Goal: Obtain resource: Download file/media

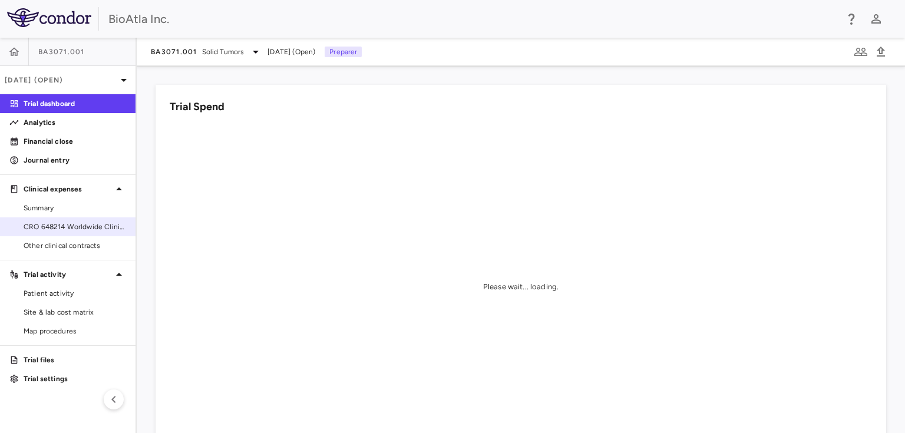
click at [57, 227] on span "CRO 648214 Worldwide Clinical Trials Holdings, Inc." at bounding box center [75, 227] width 103 height 11
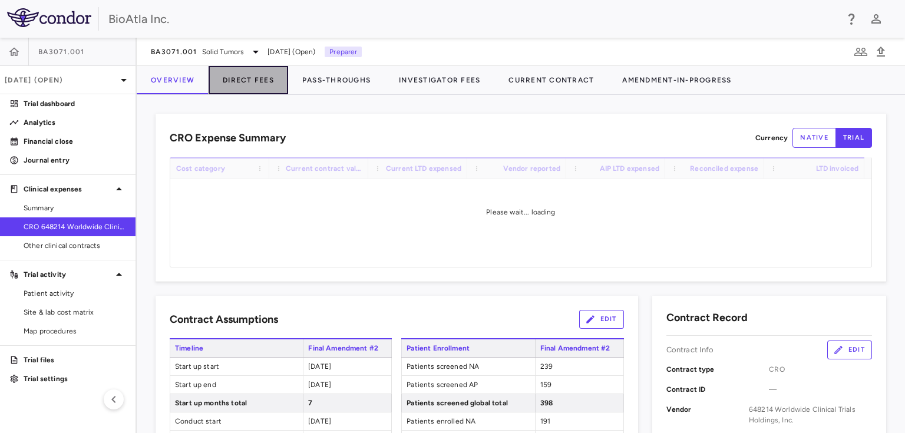
click at [242, 77] on button "Direct Fees" at bounding box center [249, 80] width 80 height 28
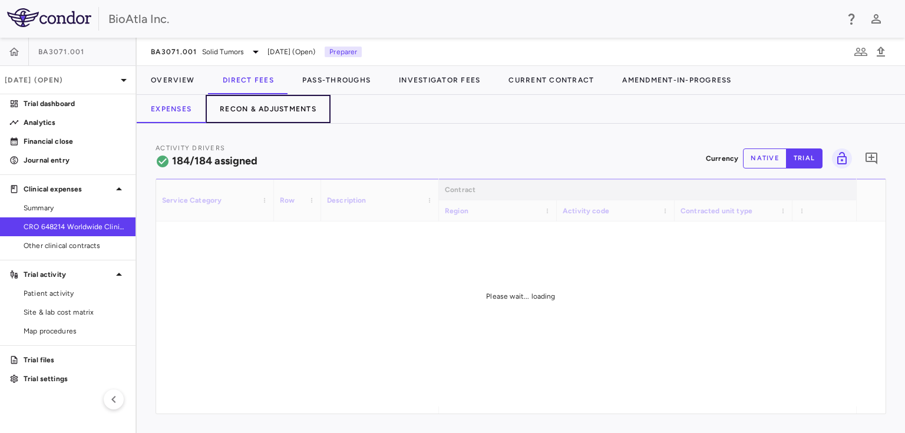
click at [272, 104] on button "Recon & Adjustments" at bounding box center [268, 109] width 125 height 28
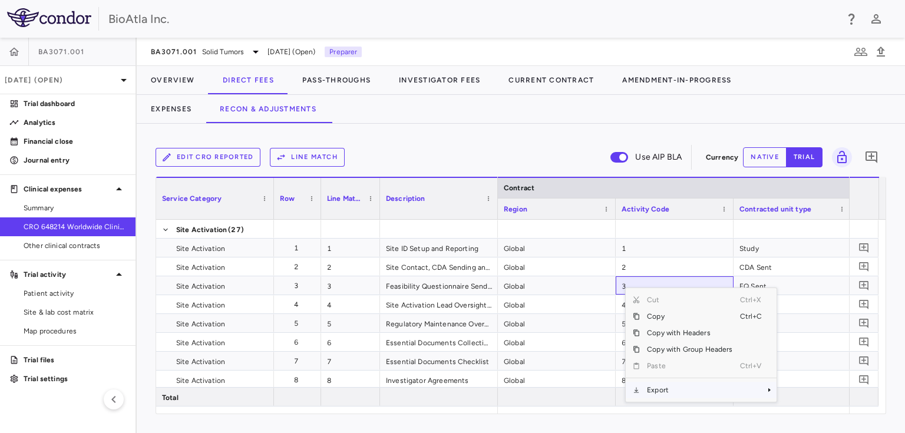
click at [766, 389] on span "Context Menu" at bounding box center [769, 390] width 7 height 7
click at [820, 402] on span "Excel Export" at bounding box center [815, 402] width 55 height 17
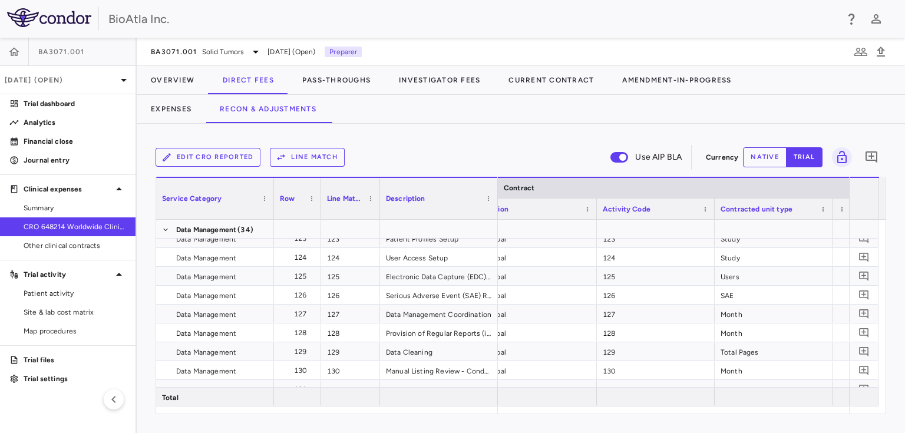
scroll to position [0, 70]
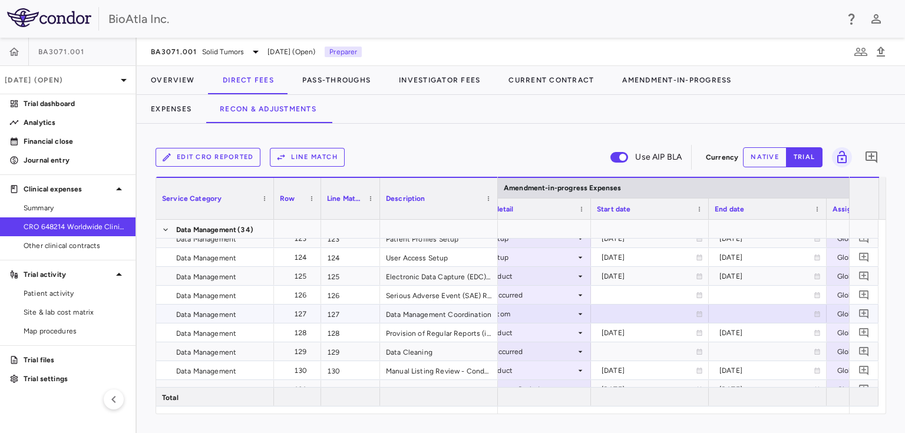
click at [602, 316] on div at bounding box center [650, 313] width 106 height 17
click at [642, 309] on input "**********" at bounding box center [639, 314] width 95 height 19
type input "**********"
click at [743, 311] on div at bounding box center [768, 313] width 106 height 17
click at [773, 316] on input "**********" at bounding box center [757, 314] width 95 height 19
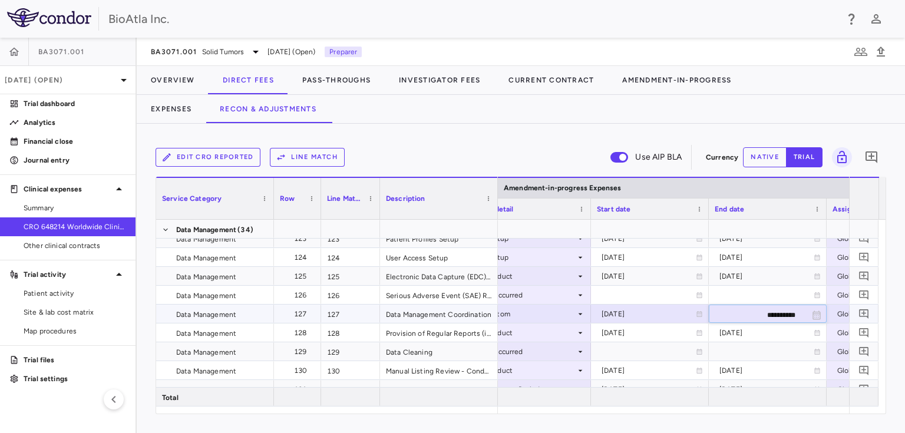
type input "**********"
click at [789, 292] on div at bounding box center [768, 294] width 106 height 17
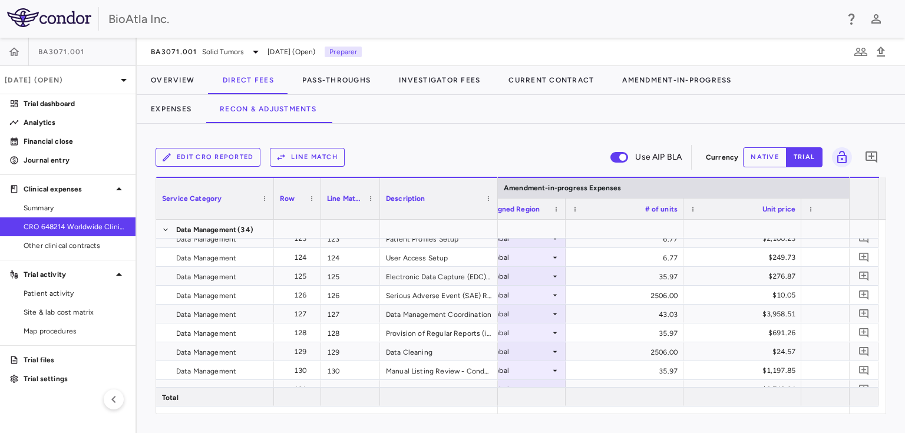
scroll to position [0, 2681]
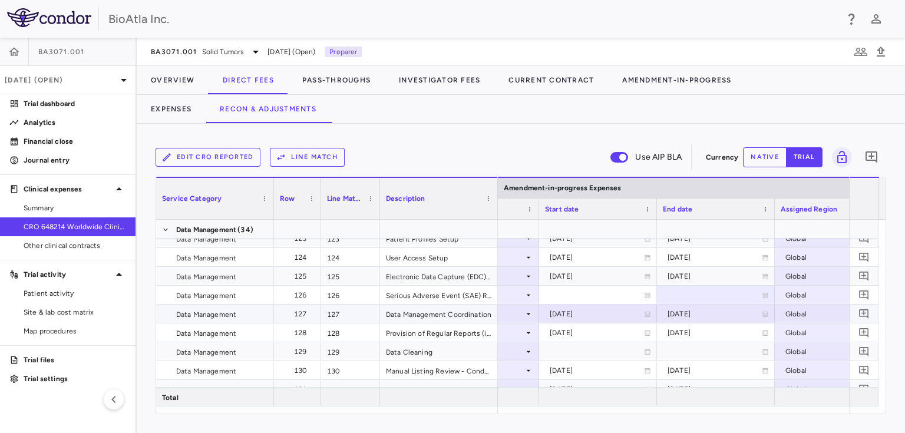
click at [690, 311] on div "[DATE]" at bounding box center [715, 314] width 94 height 19
click at [724, 311] on input "**********" at bounding box center [705, 314] width 95 height 19
type input "**********"
click at [740, 292] on div at bounding box center [716, 294] width 106 height 17
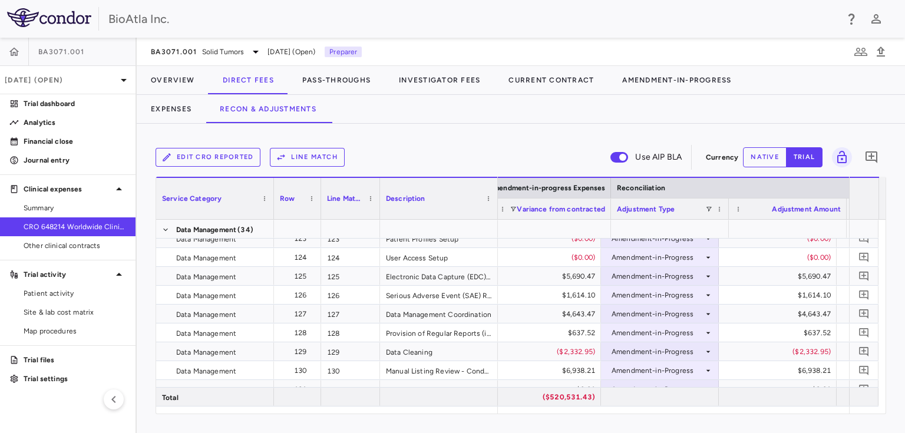
scroll to position [0, 3246]
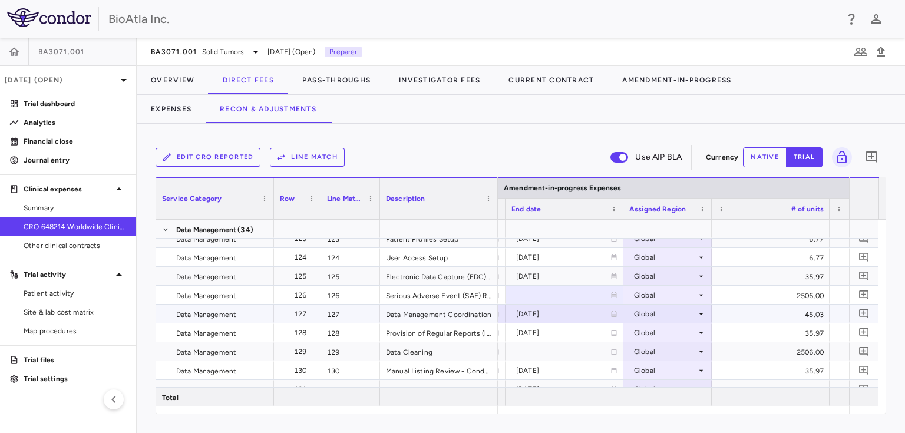
click at [554, 318] on div "[DATE]" at bounding box center [563, 314] width 94 height 19
click at [585, 313] on input "**********" at bounding box center [553, 314] width 95 height 19
type input "**********"
click at [727, 308] on div "45.03" at bounding box center [771, 314] width 118 height 18
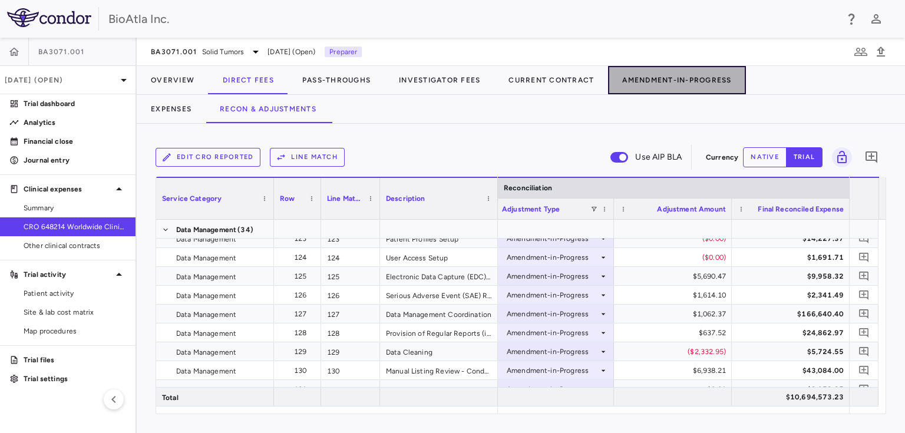
click at [685, 83] on button "Amendment-In-Progress" at bounding box center [676, 80] width 137 height 28
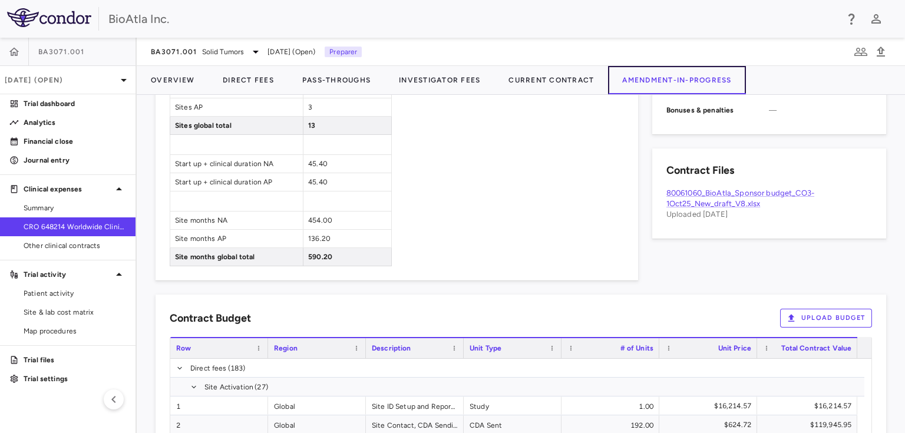
scroll to position [563, 0]
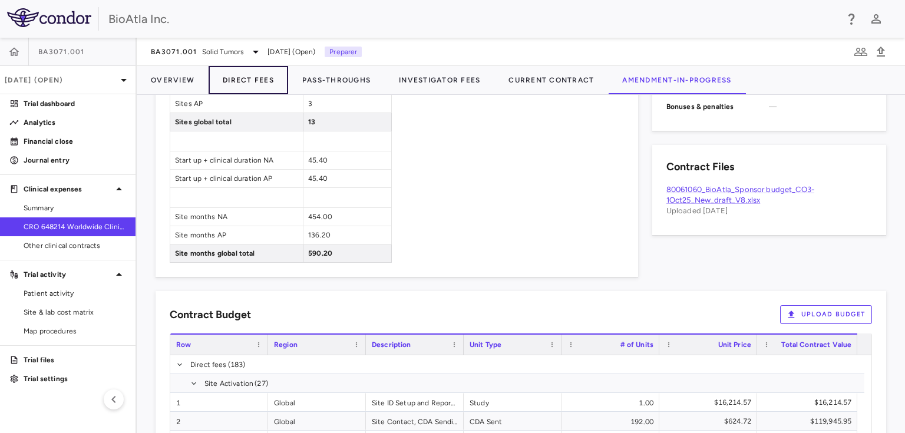
drag, startPoint x: 246, startPoint y: 78, endPoint x: 269, endPoint y: 79, distance: 23.6
click at [246, 77] on button "Direct Fees" at bounding box center [249, 80] width 80 height 28
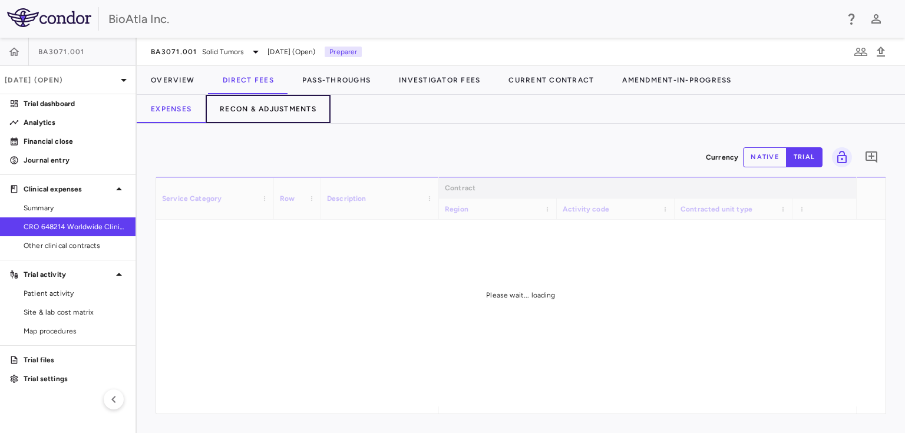
click at [281, 102] on button "Recon & Adjustments" at bounding box center [268, 109] width 125 height 28
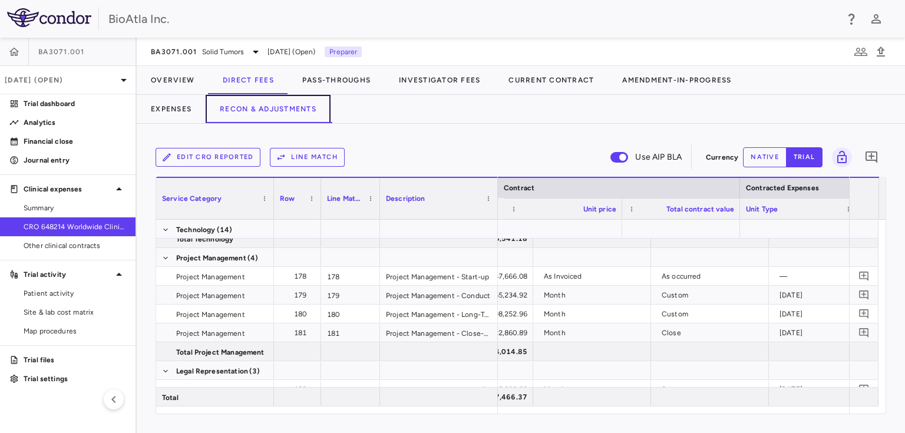
scroll to position [0, 711]
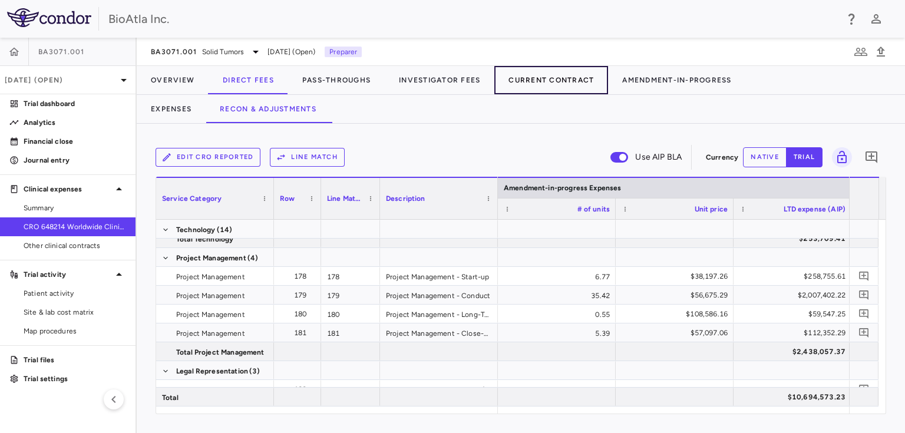
click at [555, 85] on button "Current Contract" at bounding box center [551, 80] width 114 height 28
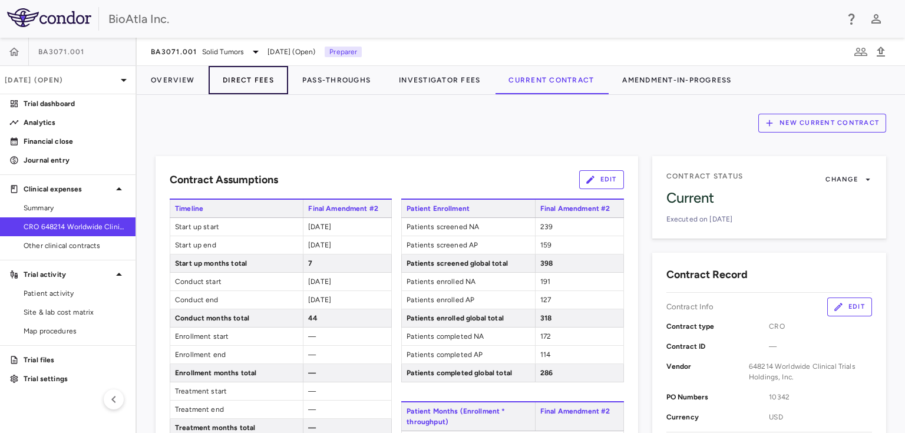
click at [235, 78] on button "Direct Fees" at bounding box center [249, 80] width 80 height 28
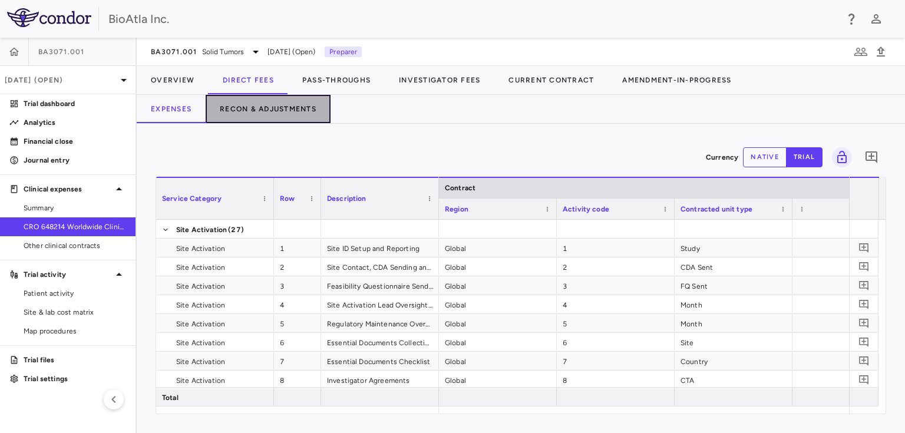
click at [285, 106] on button "Recon & Adjustments" at bounding box center [268, 109] width 125 height 28
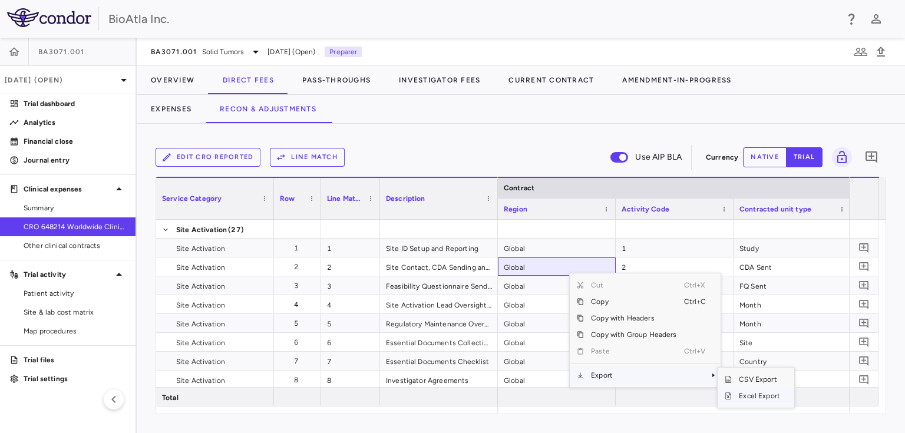
click at [750, 394] on span "Excel Export" at bounding box center [759, 396] width 55 height 17
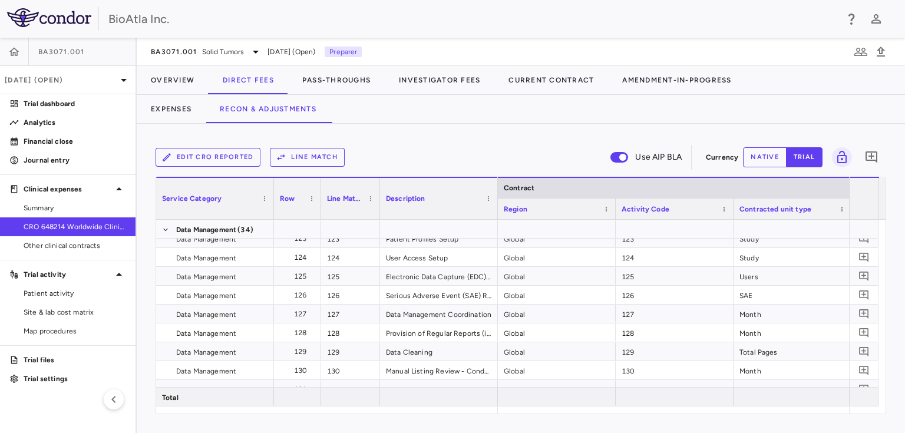
scroll to position [0, 345]
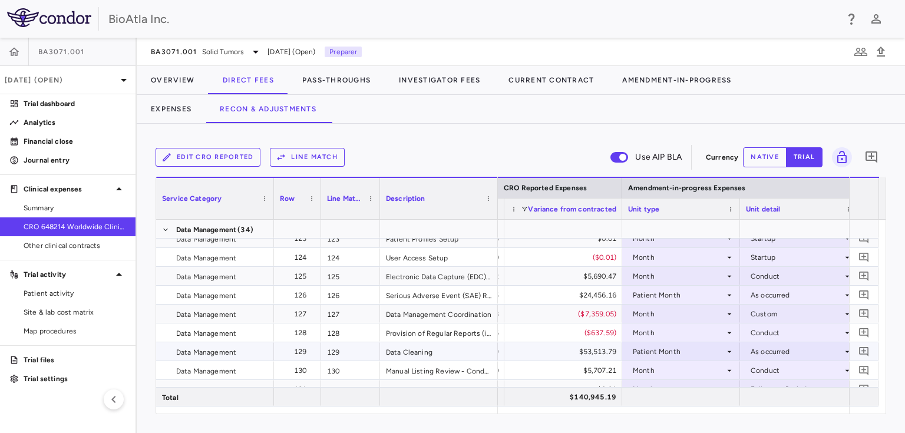
click at [733, 351] on icon at bounding box center [729, 351] width 9 height 9
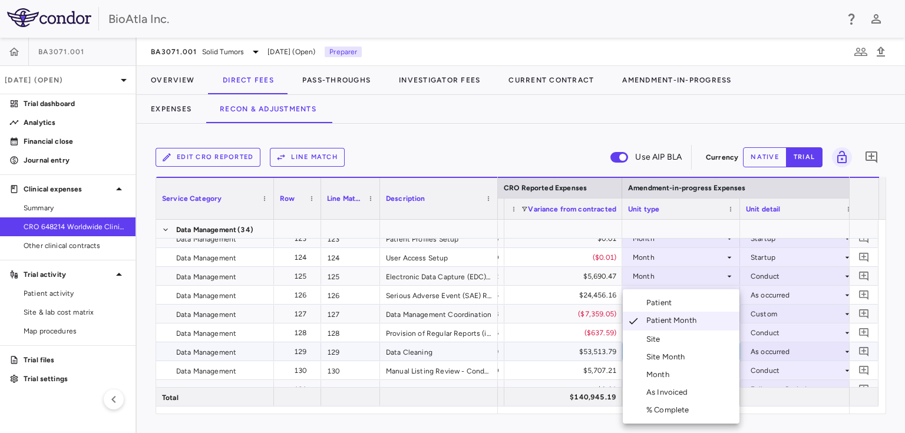
click at [675, 371] on li "Month" at bounding box center [681, 375] width 117 height 18
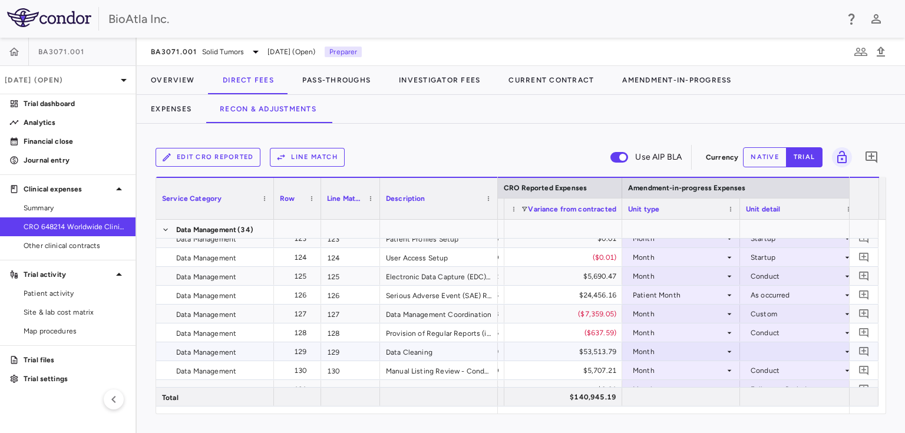
click at [799, 347] on div at bounding box center [799, 351] width 106 height 17
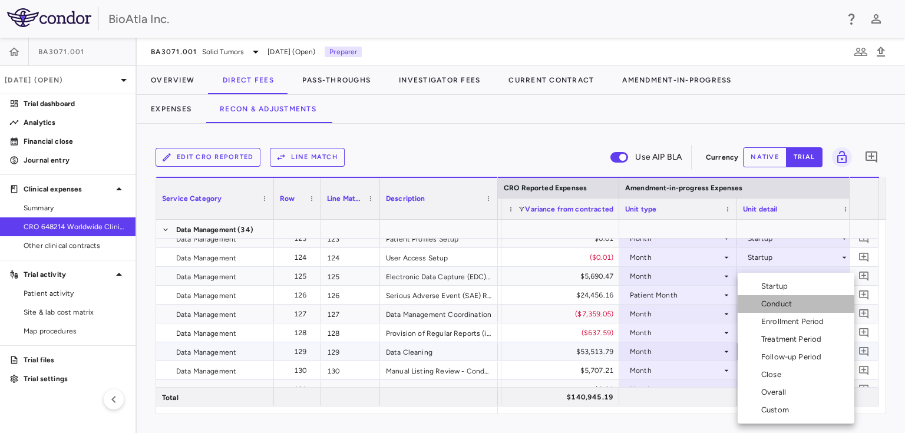
click at [783, 304] on div "Conduct" at bounding box center [778, 304] width 35 height 11
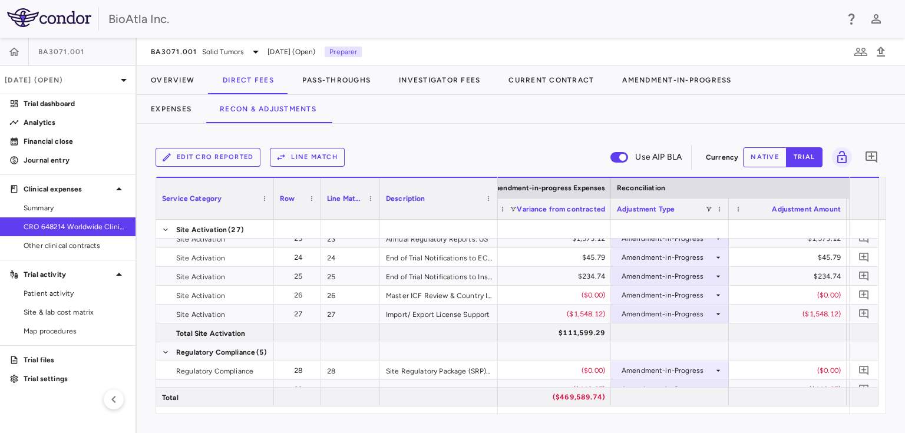
scroll to position [0, 3209]
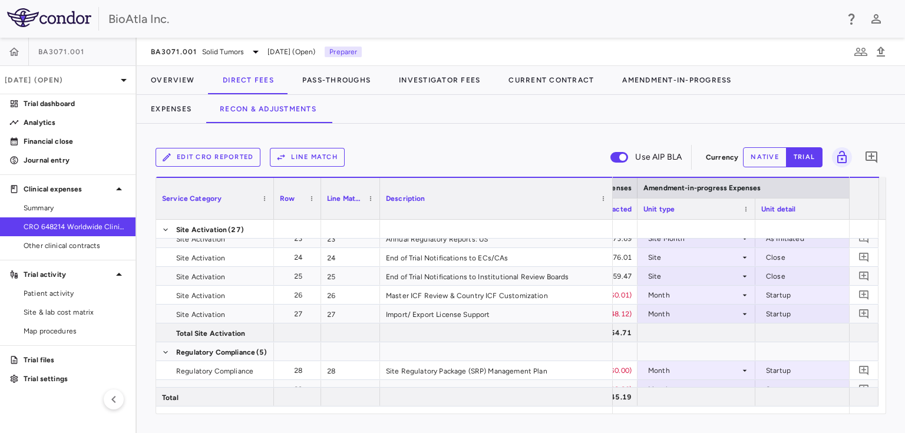
drag, startPoint x: 495, startPoint y: 184, endPoint x: 610, endPoint y: 178, distance: 115.1
click at [610, 178] on div at bounding box center [612, 198] width 5 height 41
click at [698, 259] on div "Site" at bounding box center [694, 257] width 92 height 19
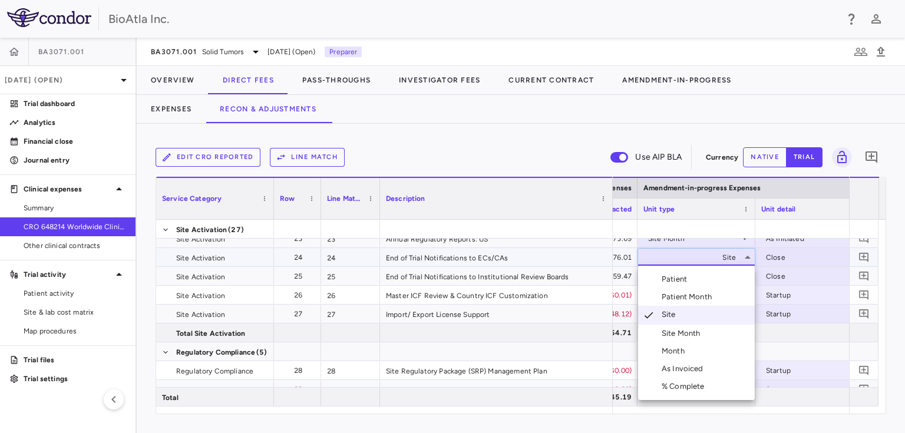
click at [680, 354] on div "Month" at bounding box center [676, 351] width 28 height 11
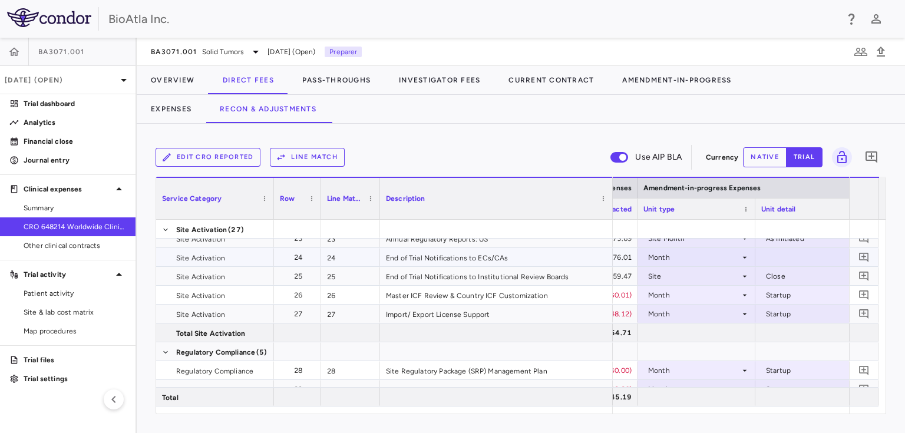
click at [790, 255] on div at bounding box center [814, 257] width 106 height 17
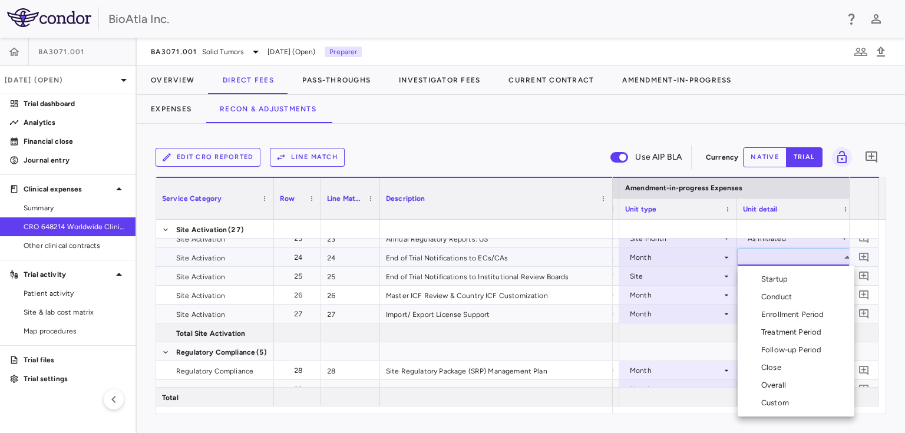
click at [782, 296] on div "Conduct" at bounding box center [778, 297] width 35 height 11
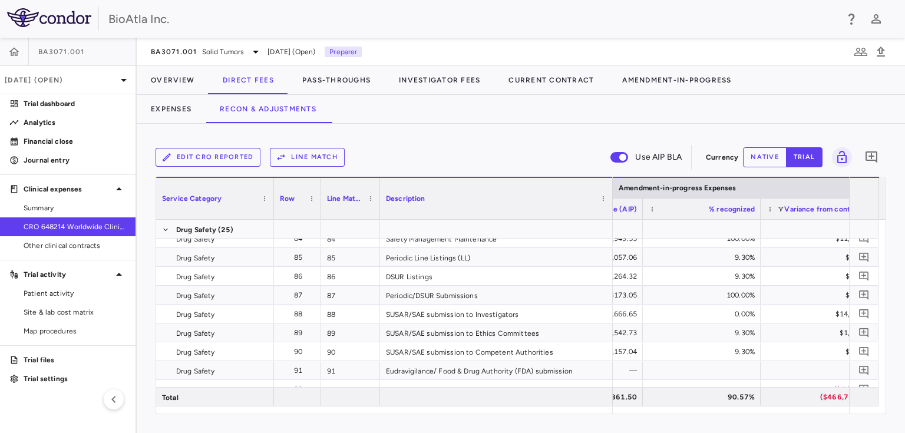
scroll to position [0, 3085]
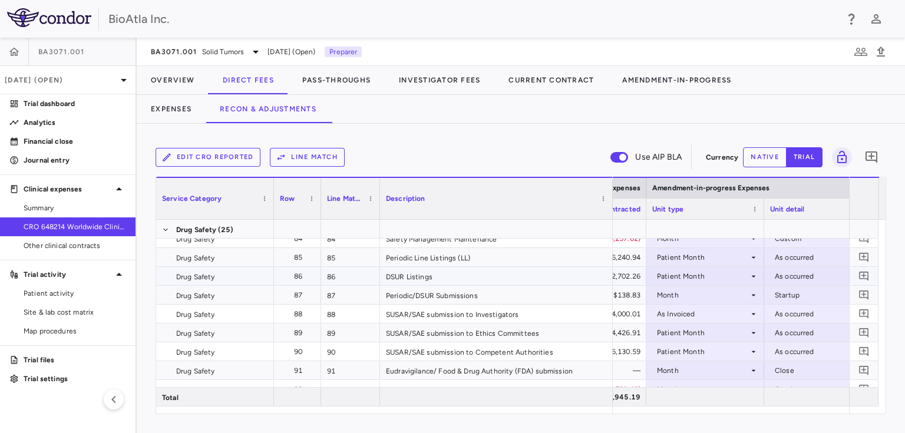
click at [731, 272] on div "Patient Month" at bounding box center [703, 276] width 92 height 19
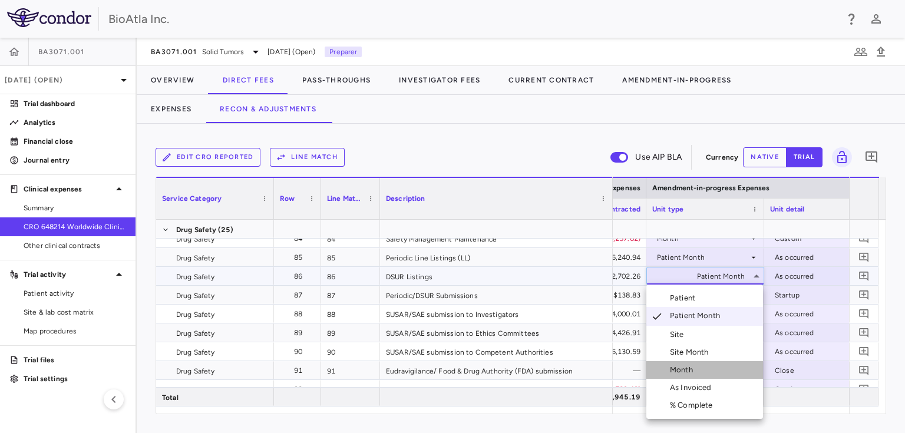
click at [685, 367] on div "Month" at bounding box center [684, 370] width 28 height 11
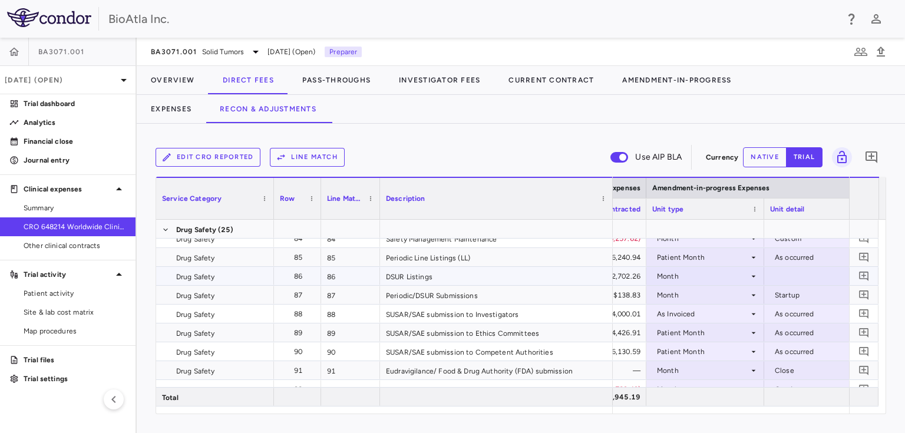
click at [777, 269] on div at bounding box center [823, 276] width 106 height 17
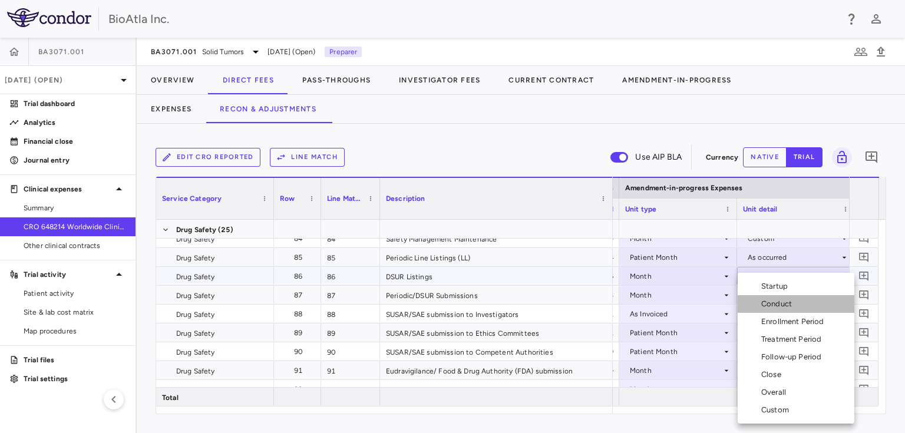
click at [772, 305] on div "Conduct" at bounding box center [778, 304] width 35 height 11
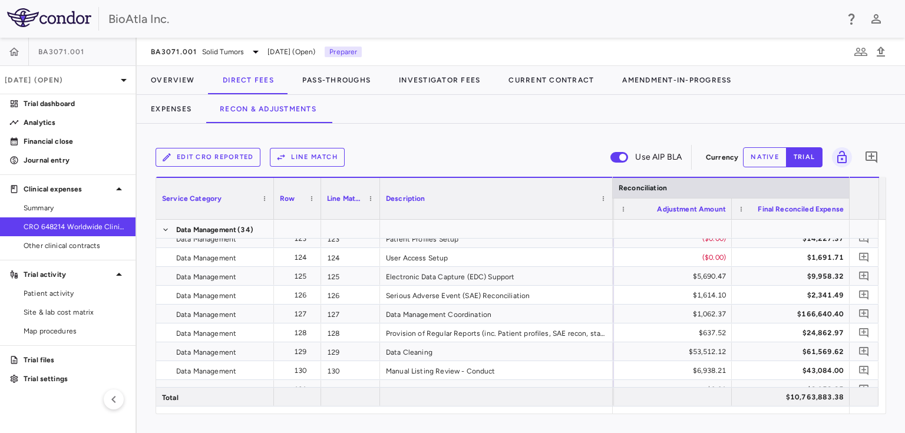
scroll to position [0, 3365]
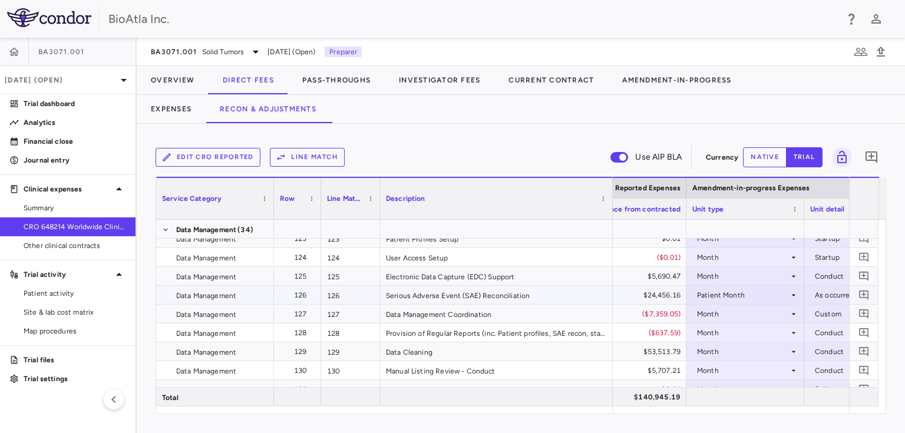
click at [792, 295] on icon at bounding box center [793, 295] width 9 height 9
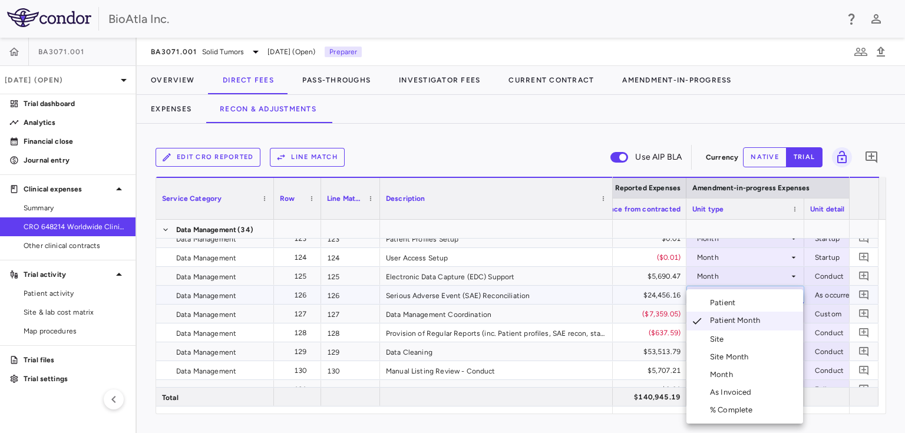
click at [712, 373] on div "Month" at bounding box center [724, 375] width 28 height 11
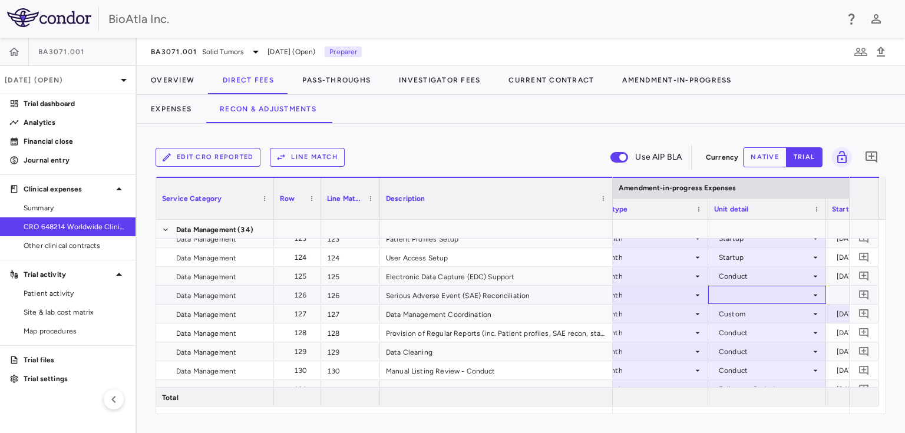
click at [772, 292] on div at bounding box center [767, 294] width 106 height 17
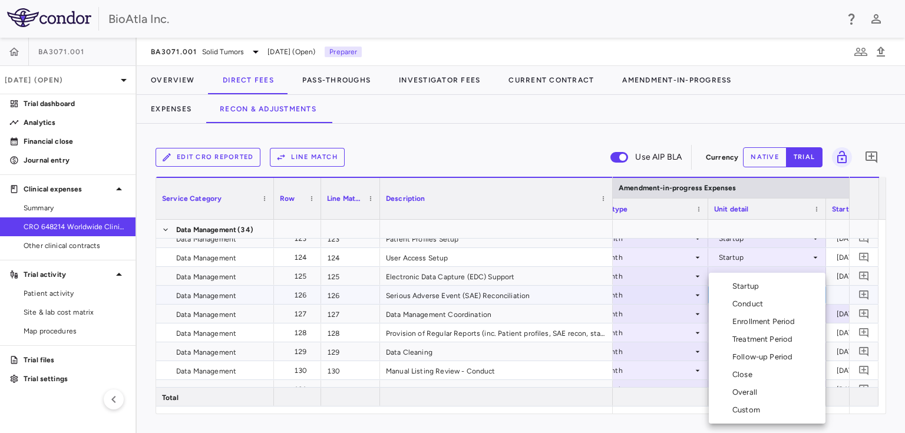
click at [742, 305] on div "Conduct" at bounding box center [750, 304] width 35 height 11
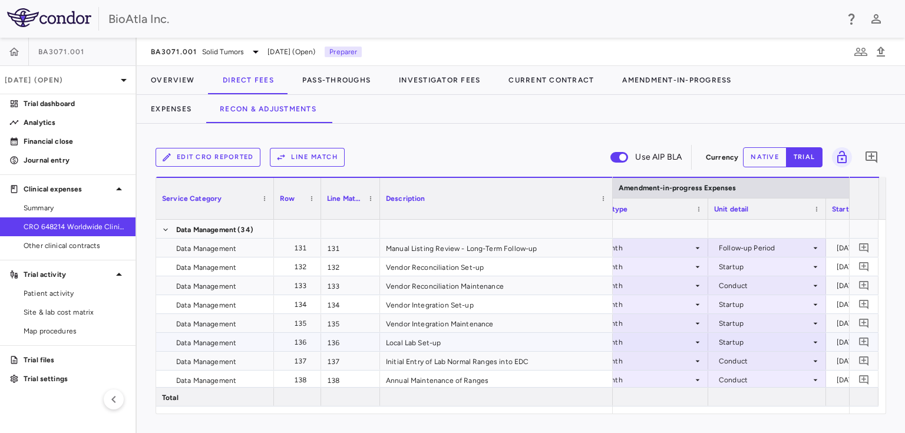
scroll to position [2971, 0]
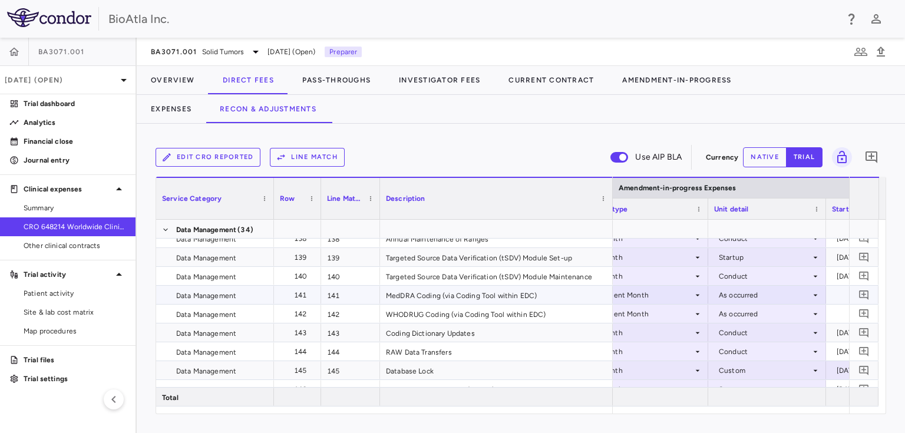
click at [701, 292] on icon at bounding box center [697, 295] width 9 height 9
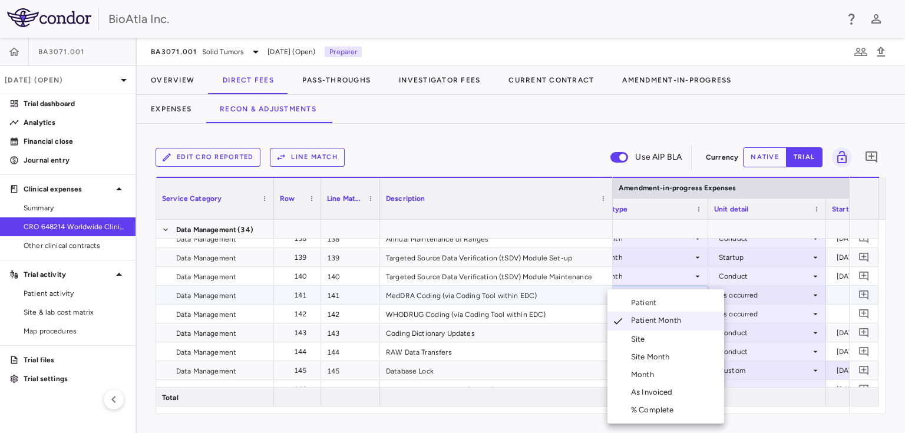
scroll to position [0, 2216]
click at [641, 374] on div "Month" at bounding box center [645, 375] width 28 height 11
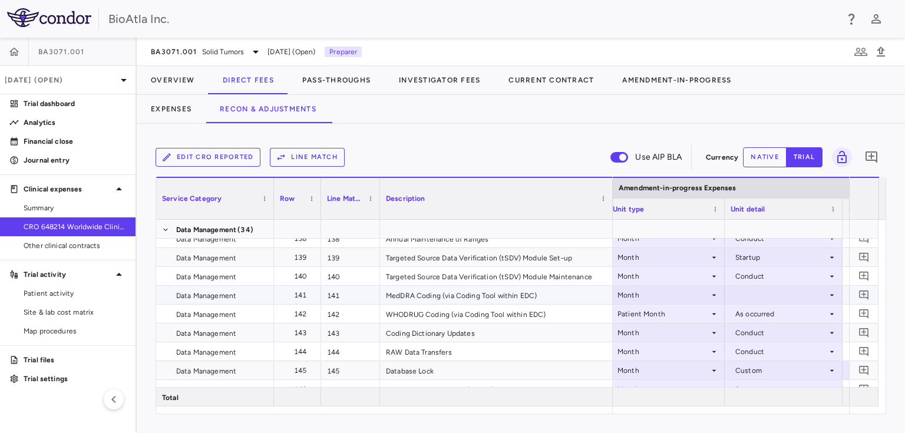
click at [774, 296] on div at bounding box center [784, 294] width 106 height 17
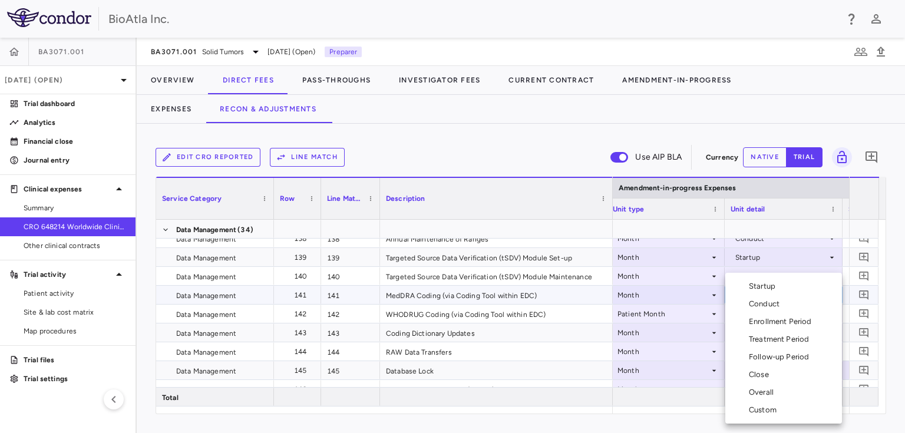
click at [757, 301] on div "Conduct" at bounding box center [766, 304] width 35 height 11
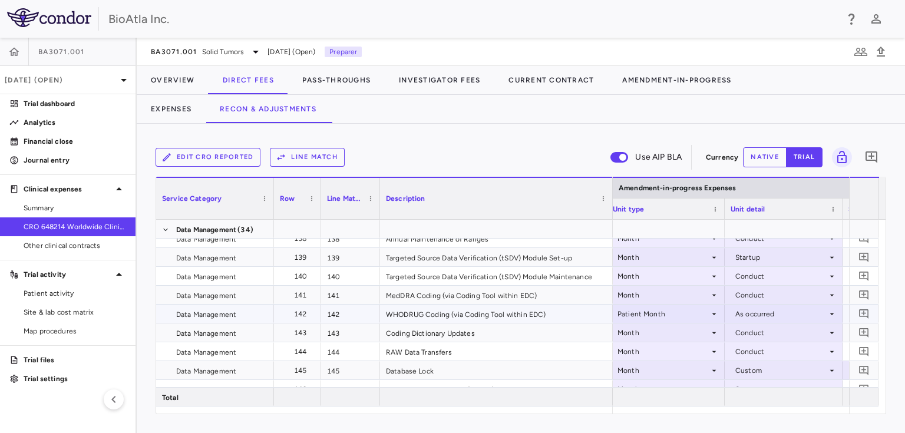
click at [684, 316] on div "Patient Month" at bounding box center [664, 314] width 92 height 19
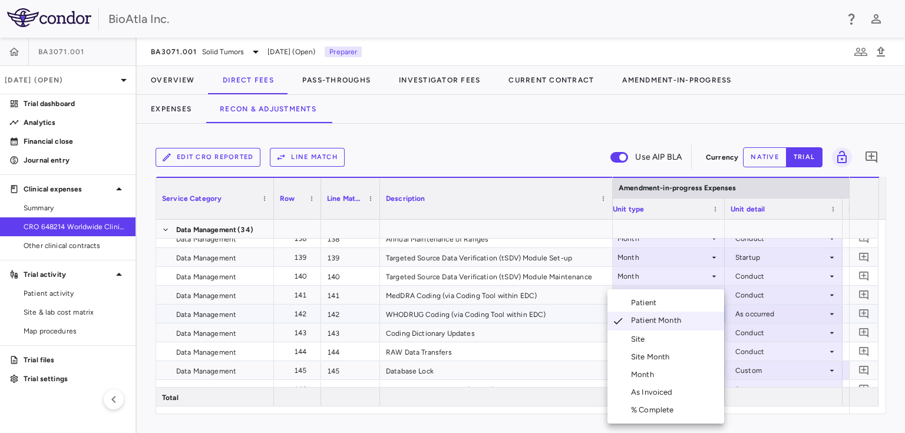
click at [644, 370] on div "Month" at bounding box center [645, 375] width 28 height 11
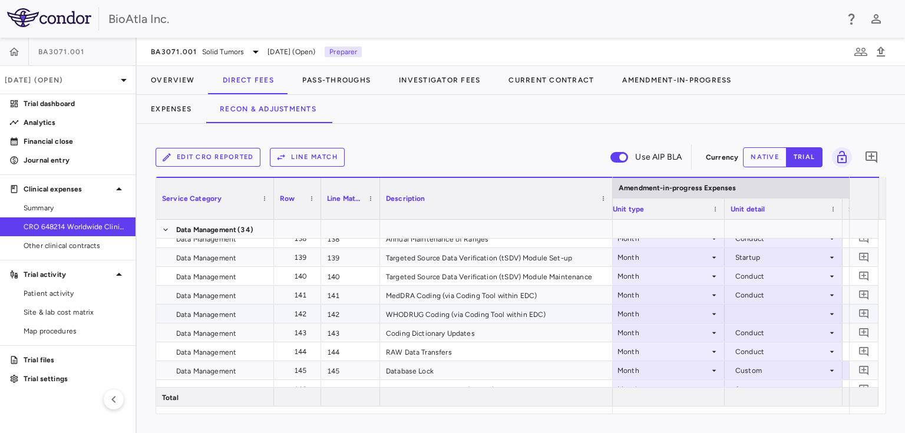
click at [776, 313] on div at bounding box center [784, 313] width 106 height 17
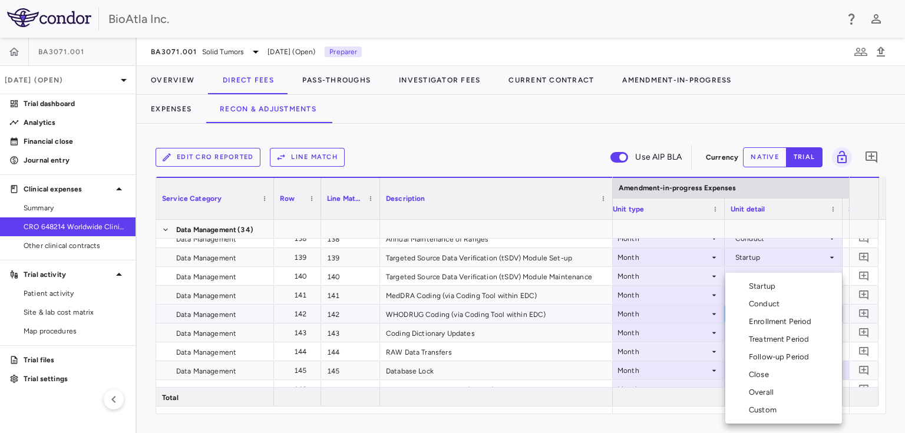
click at [764, 304] on div "Conduct" at bounding box center [766, 304] width 35 height 11
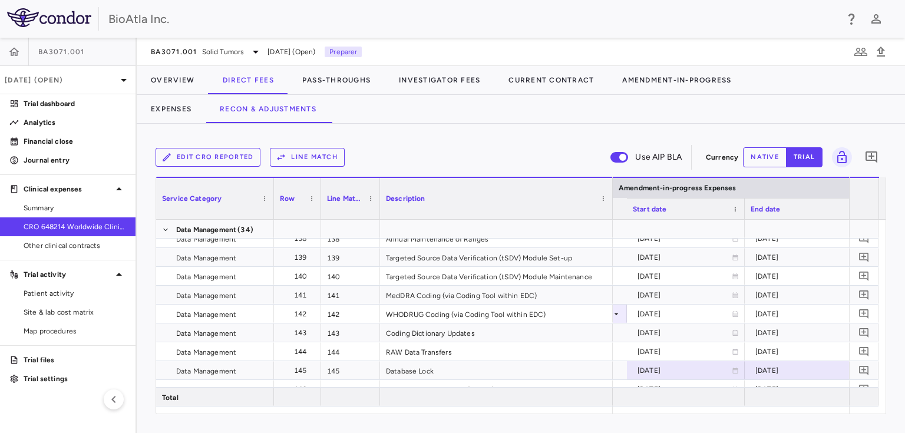
scroll to position [0, 2679]
drag, startPoint x: 279, startPoint y: 105, endPoint x: 206, endPoint y: 104, distance: 72.5
click at [279, 105] on button "Recon & Adjustments" at bounding box center [268, 109] width 125 height 28
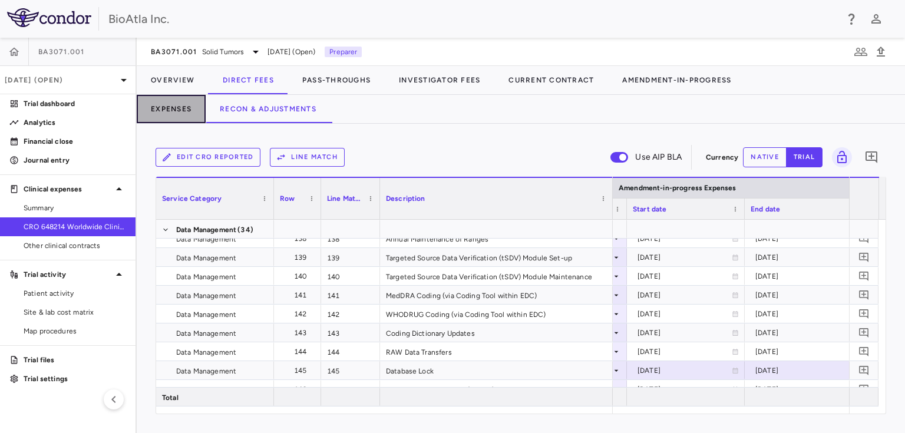
click at [148, 106] on button "Expenses" at bounding box center [171, 109] width 69 height 28
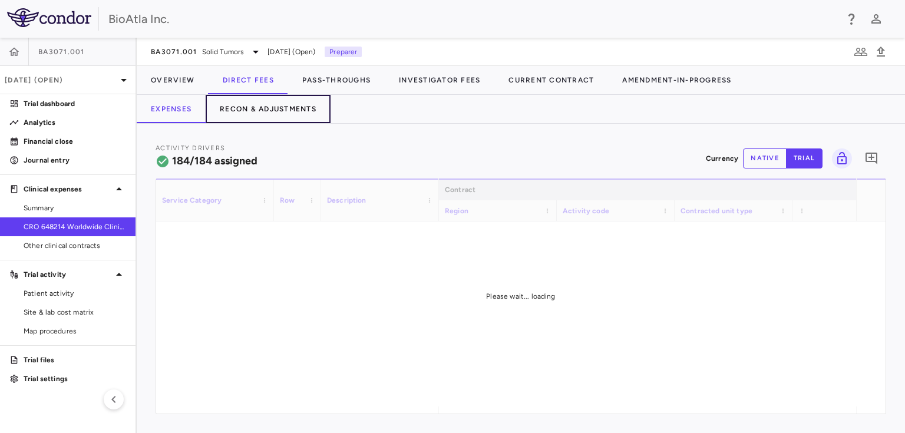
click at [249, 108] on button "Recon & Adjustments" at bounding box center [268, 109] width 125 height 28
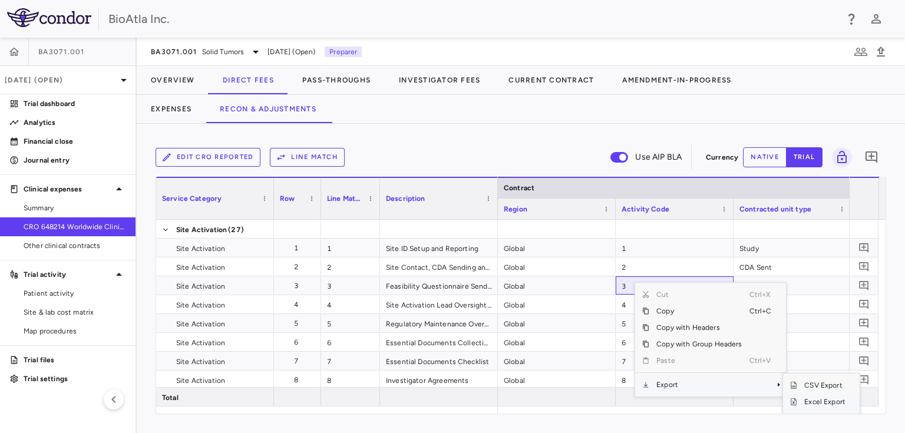
click at [825, 403] on span "Excel Export" at bounding box center [824, 402] width 55 height 17
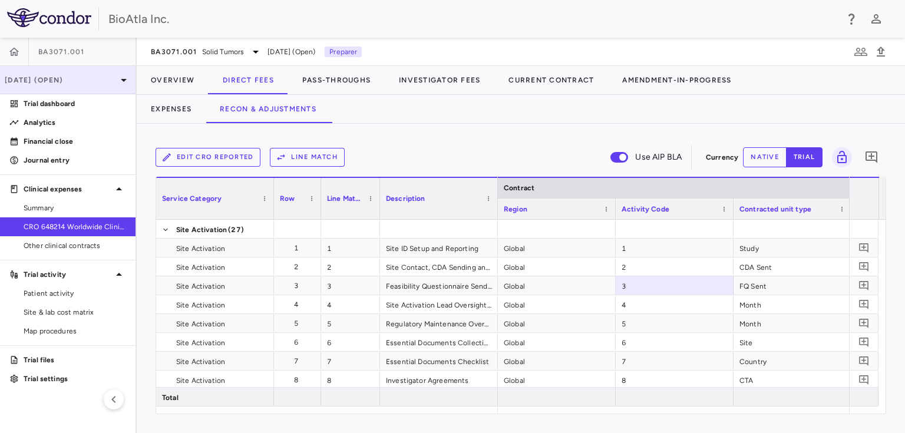
drag, startPoint x: 49, startPoint y: 97, endPoint x: 45, endPoint y: 91, distance: 7.2
click at [50, 97] on link "Trial dashboard" at bounding box center [68, 104] width 136 height 18
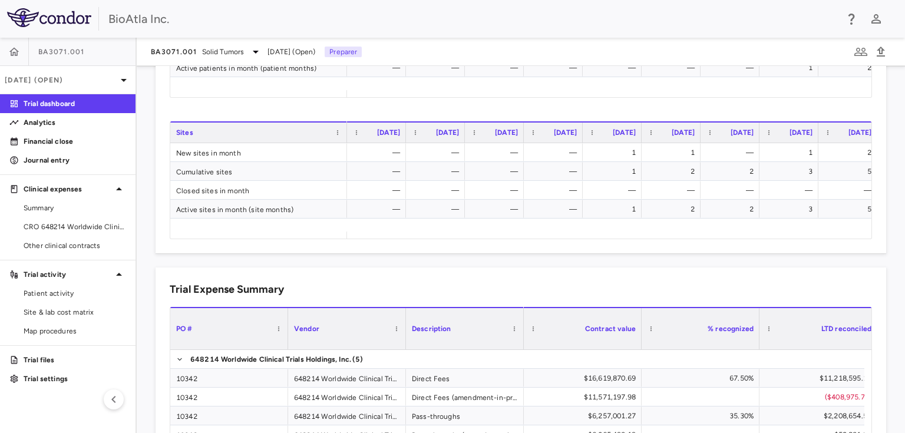
scroll to position [826, 0]
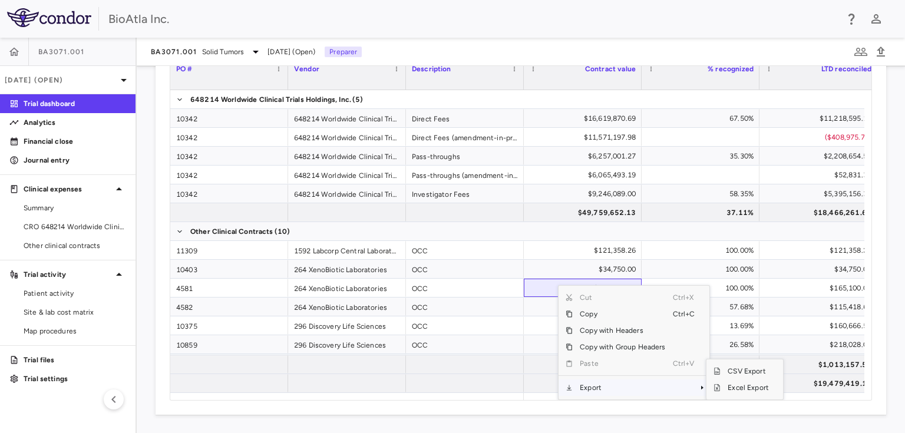
click at [699, 387] on span "Context Menu" at bounding box center [702, 387] width 7 height 7
click at [731, 388] on span "Excel Export" at bounding box center [748, 388] width 55 height 17
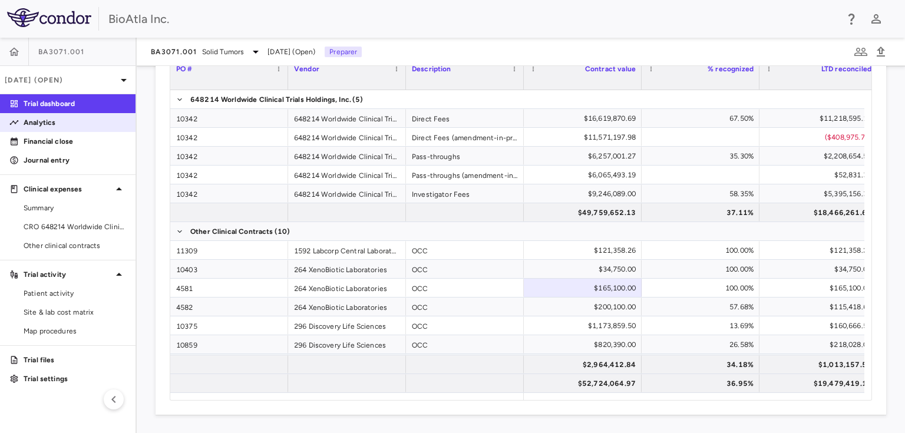
click at [51, 118] on p "Analytics" at bounding box center [75, 122] width 103 height 11
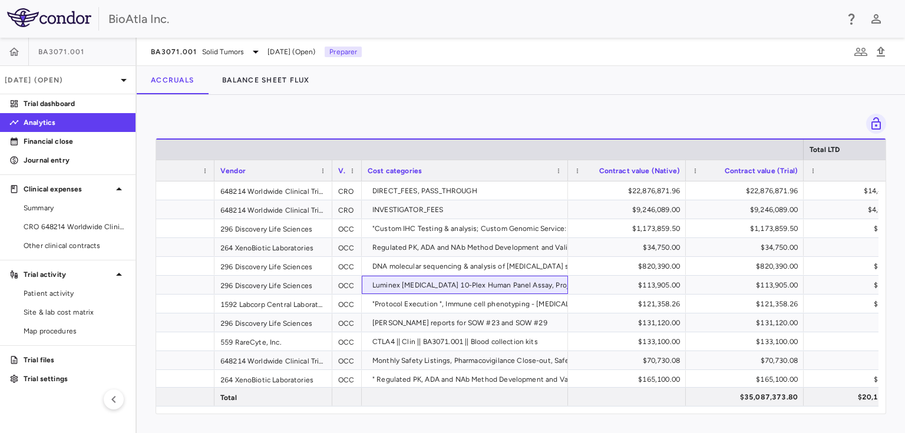
scroll to position [0, 312]
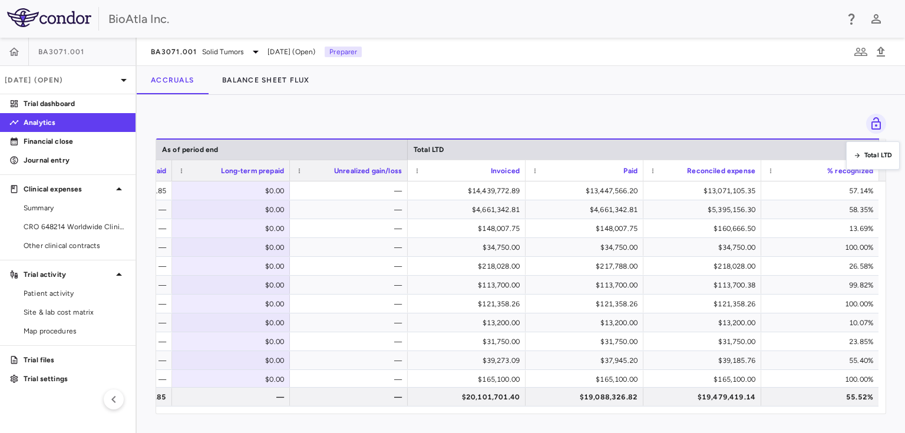
drag, startPoint x: 680, startPoint y: 150, endPoint x: 861, endPoint y: 150, distance: 180.4
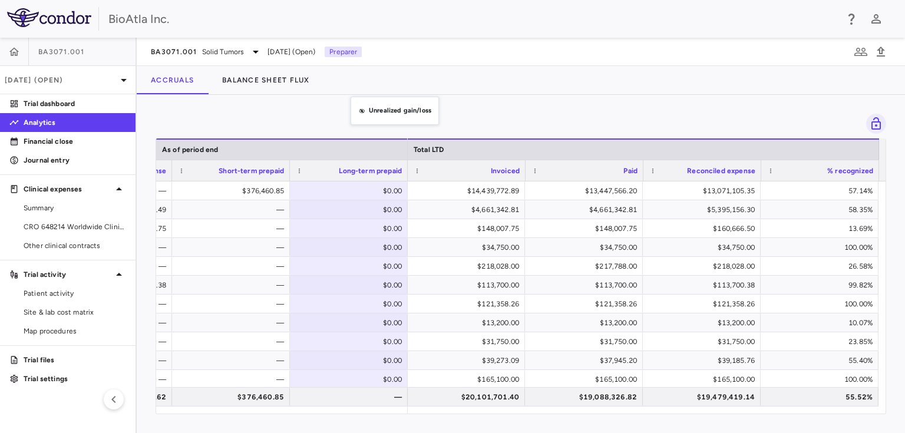
drag, startPoint x: 331, startPoint y: 169, endPoint x: 357, endPoint y: 104, distance: 70.4
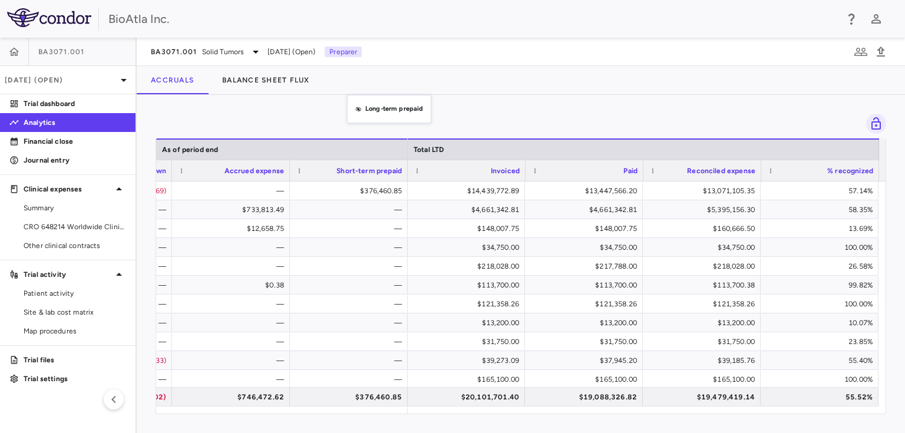
drag, startPoint x: 314, startPoint y: 172, endPoint x: 350, endPoint y: 106, distance: 75.2
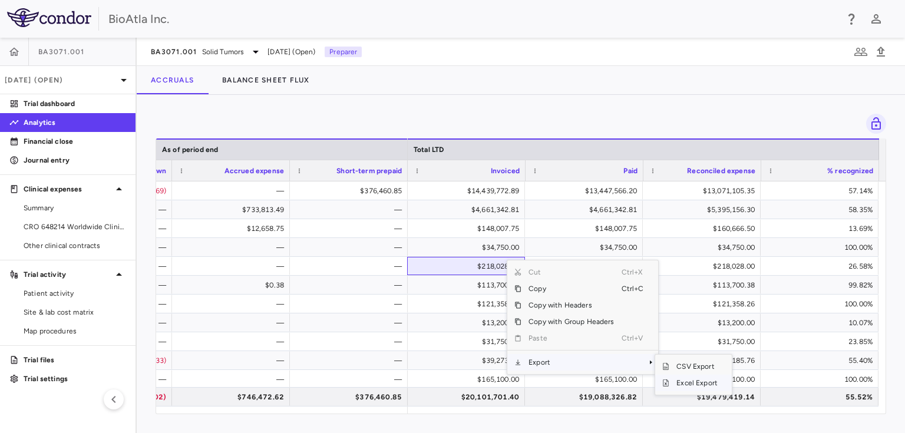
click at [681, 382] on span "Excel Export" at bounding box center [697, 383] width 55 height 17
